Goal: Task Accomplishment & Management: Manage account settings

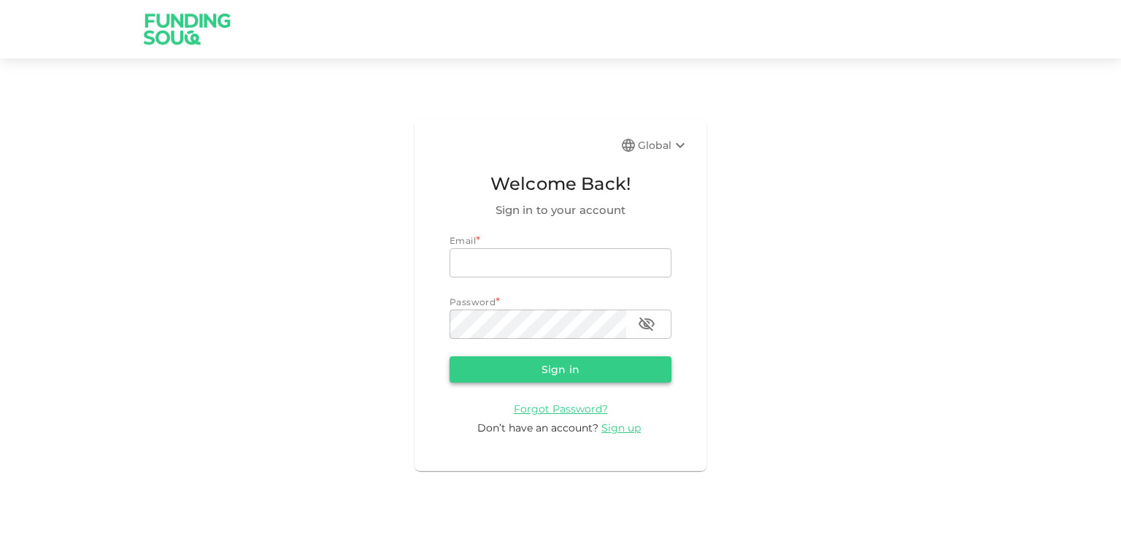
type input "[EMAIL_ADDRESS][DOMAIN_NAME]"
click at [505, 362] on button "Sign in" at bounding box center [561, 369] width 222 height 26
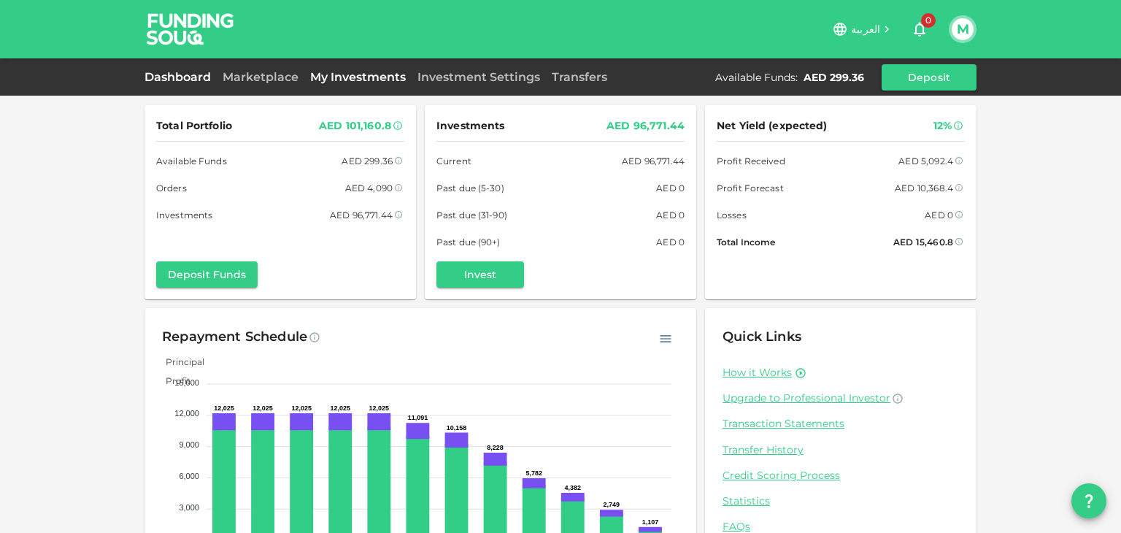
click at [330, 82] on link "My Investments" at bounding box center [357, 77] width 107 height 14
